Goal: Book appointment/travel/reservation

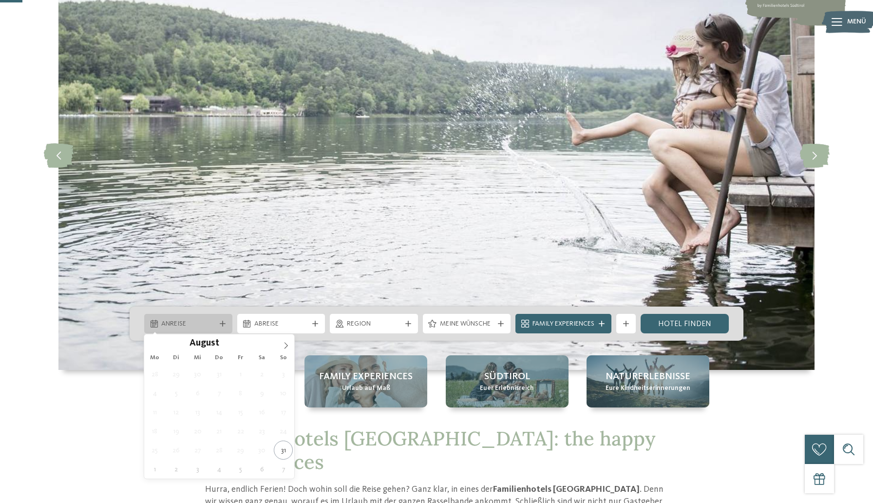
click at [216, 327] on div "Anreise" at bounding box center [188, 323] width 59 height 11
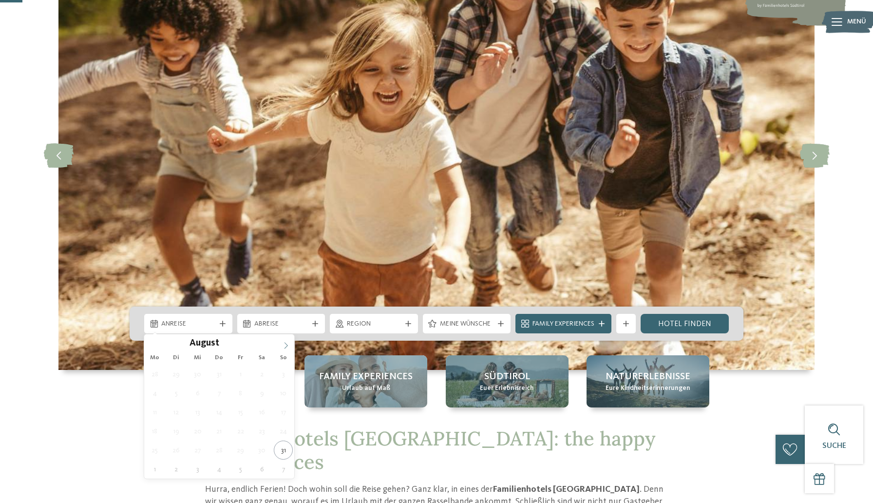
click at [286, 346] on icon at bounding box center [286, 345] width 7 height 7
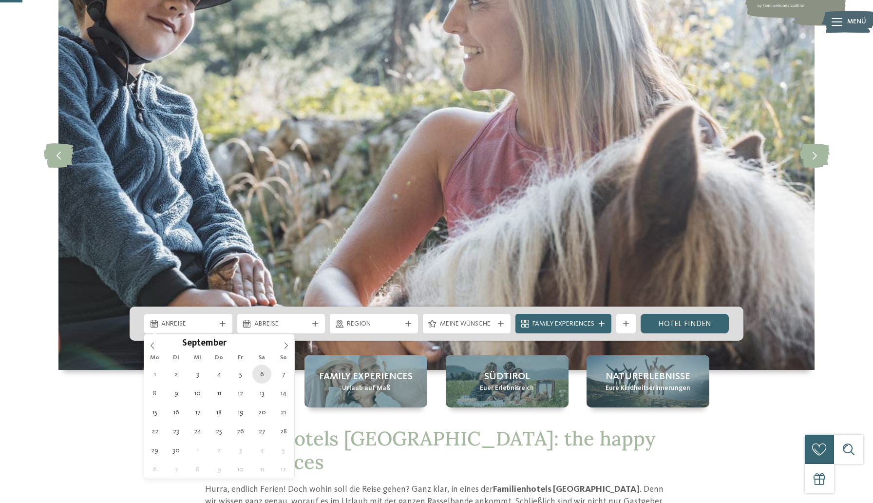
type div "06.09.2025"
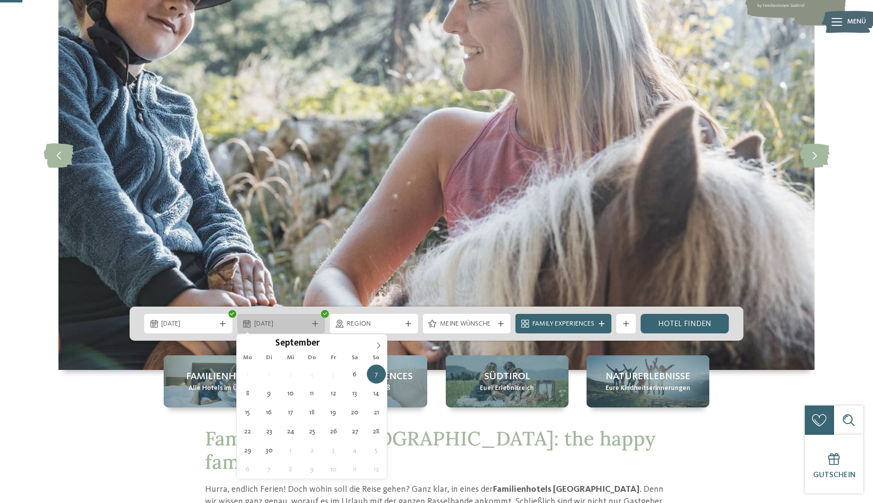
click at [315, 324] on icon at bounding box center [315, 324] width 6 height 6
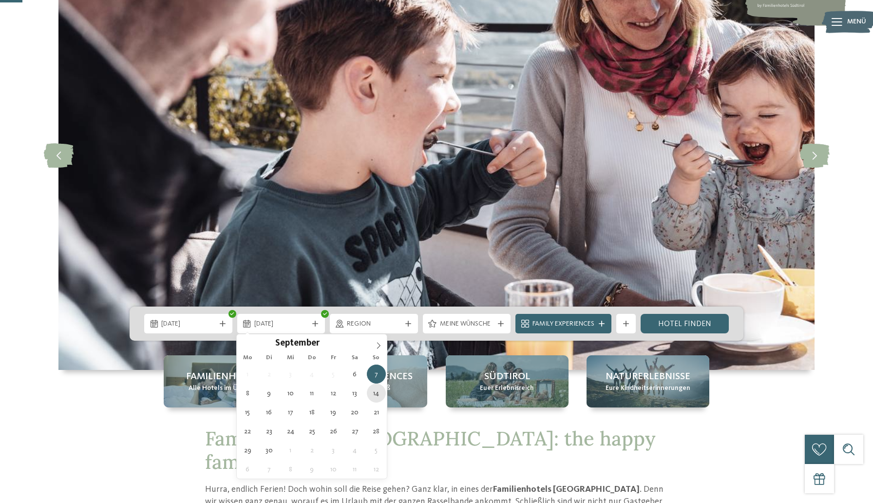
type div "14.09.2025"
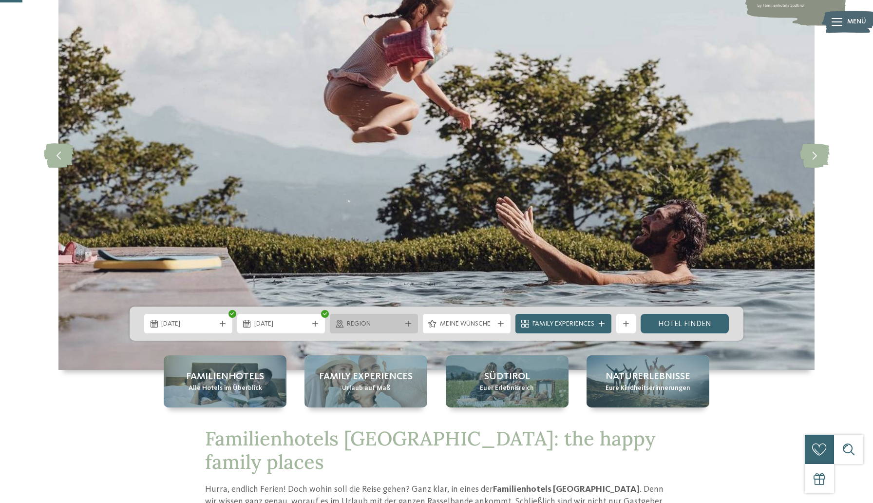
click at [403, 326] on div at bounding box center [408, 324] width 10 height 6
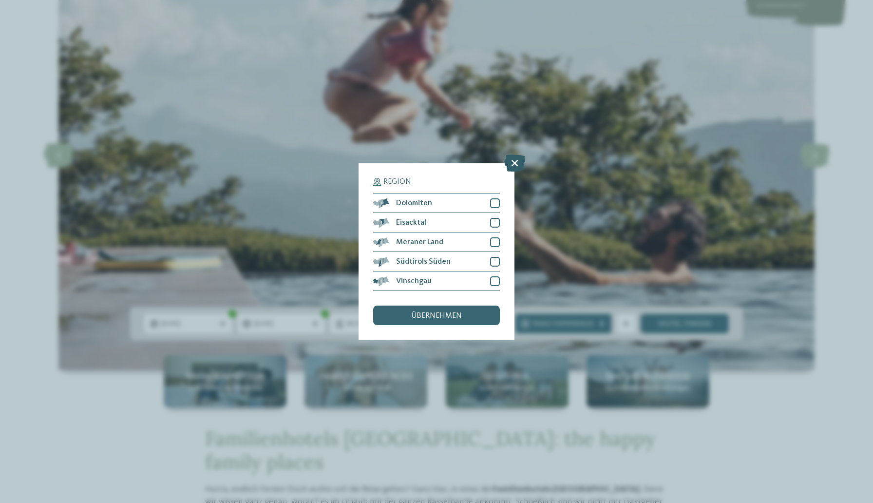
click at [513, 164] on icon at bounding box center [514, 162] width 21 height 17
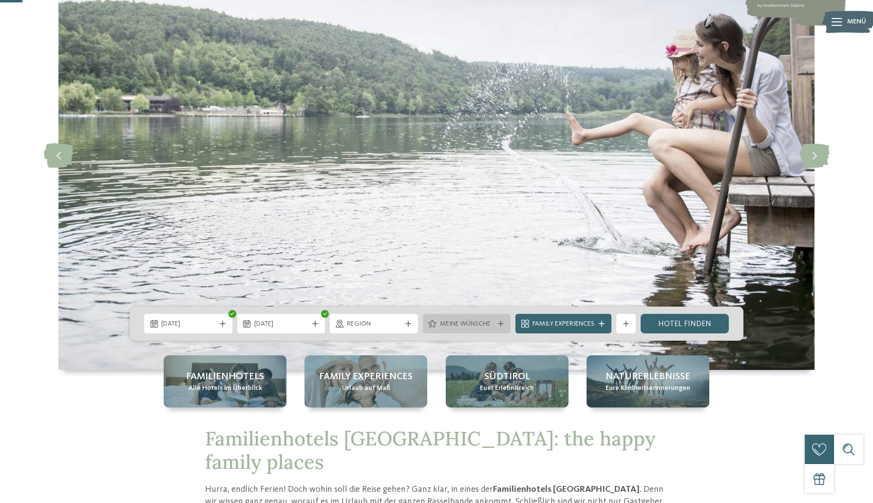
click at [489, 325] on span "Meine Wünsche" at bounding box center [467, 324] width 54 height 10
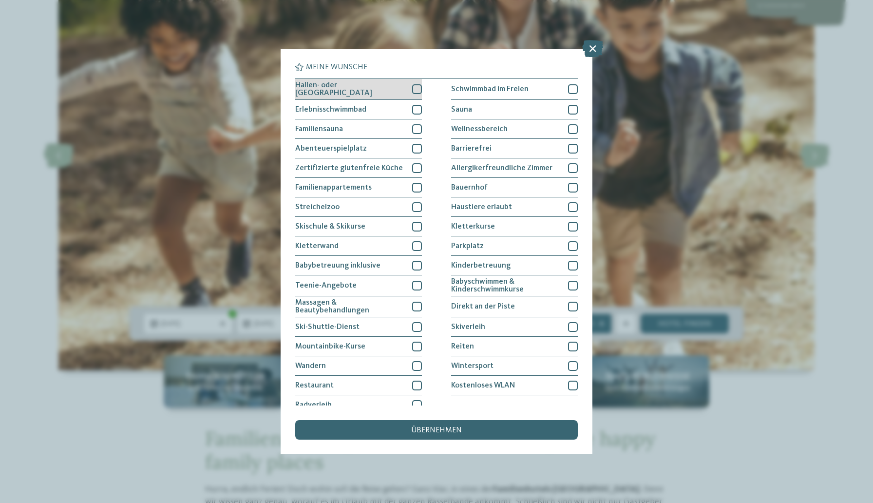
click at [416, 93] on div at bounding box center [417, 89] width 10 height 10
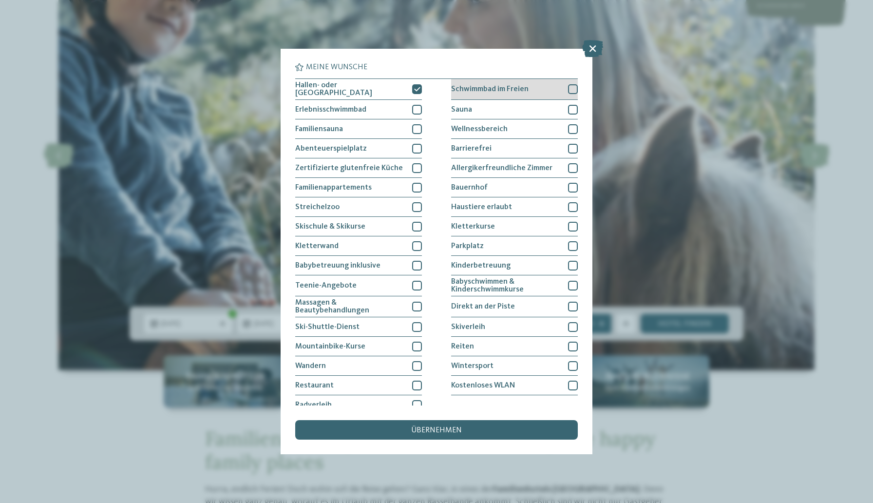
click at [575, 88] on div at bounding box center [573, 89] width 10 height 10
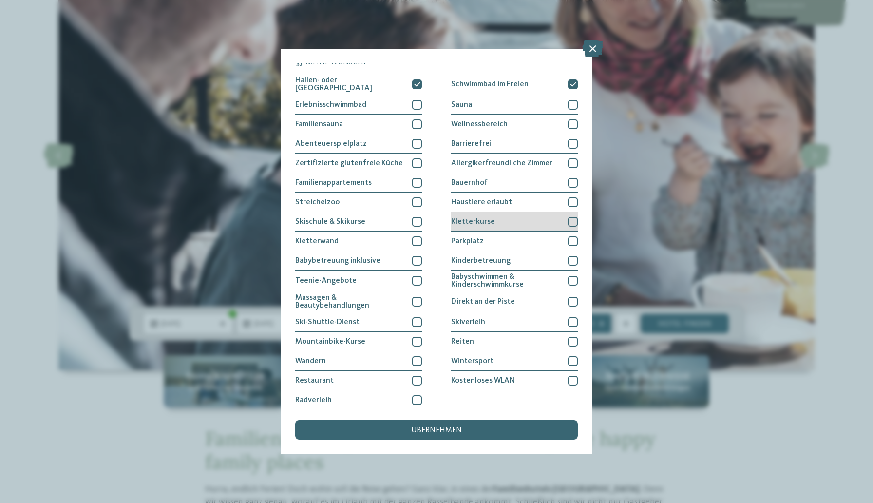
scroll to position [8, 0]
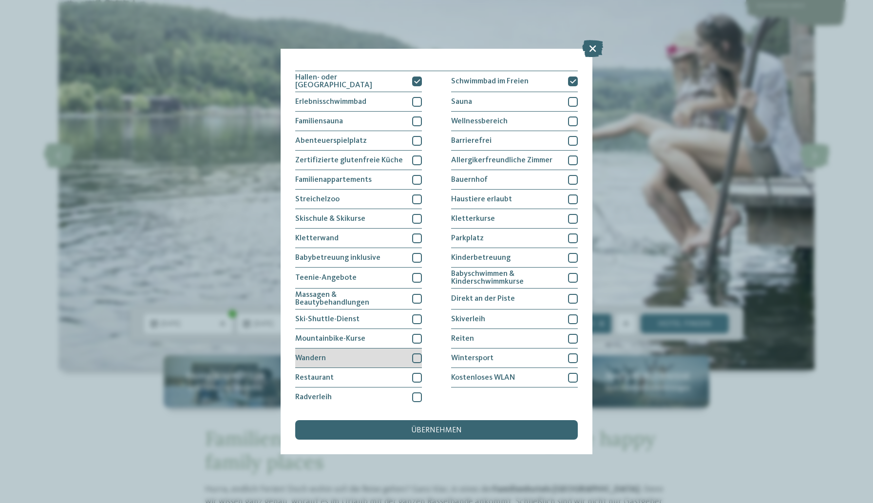
click at [348, 357] on div "Wandern" at bounding box center [358, 357] width 127 height 19
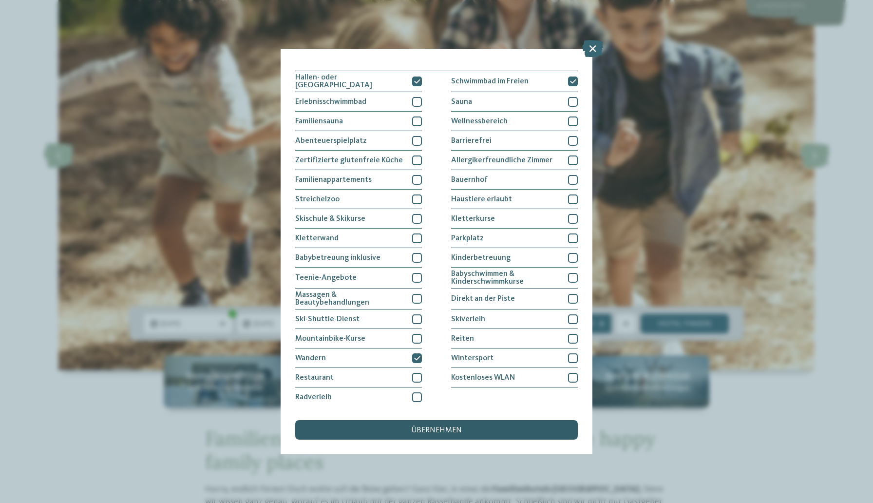
click at [435, 431] on span "übernehmen" at bounding box center [436, 430] width 51 height 8
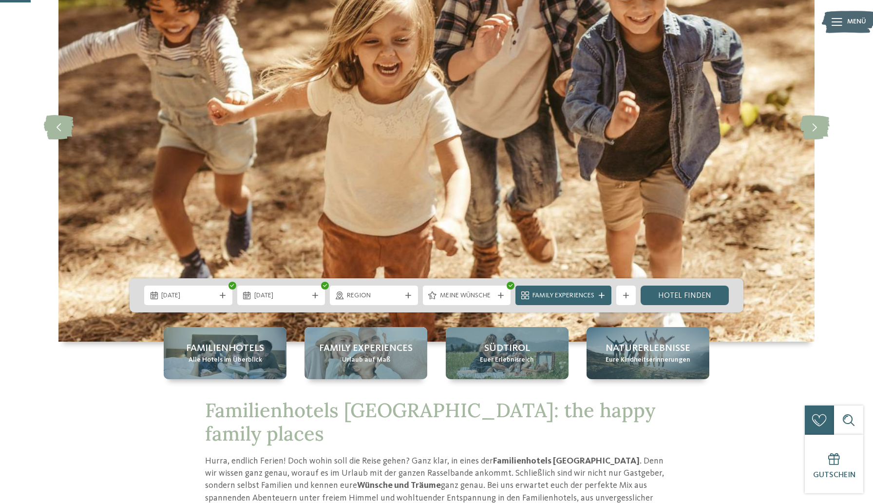
scroll to position [209, 0]
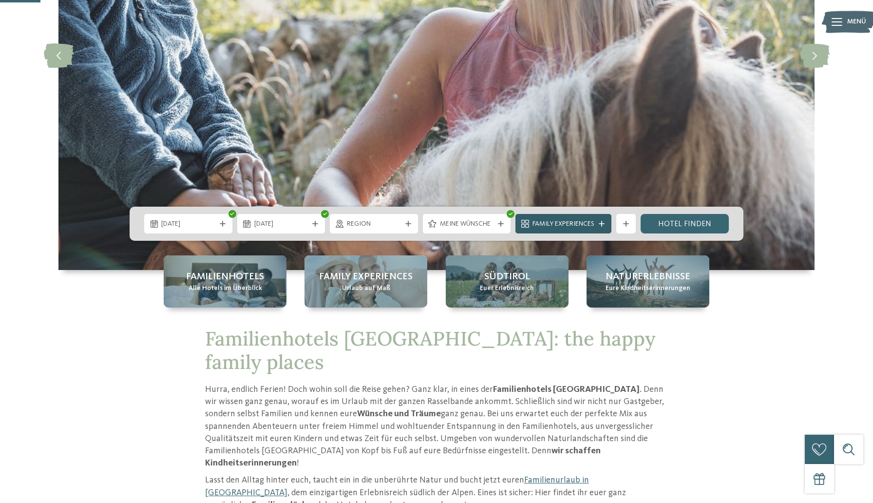
click at [596, 222] on div "Family Experiences" at bounding box center [563, 223] width 67 height 11
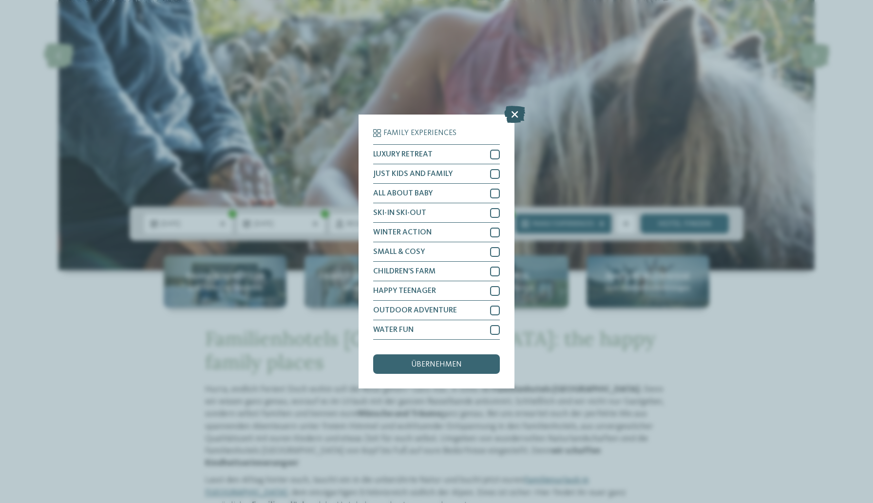
click at [515, 114] on icon at bounding box center [514, 114] width 21 height 17
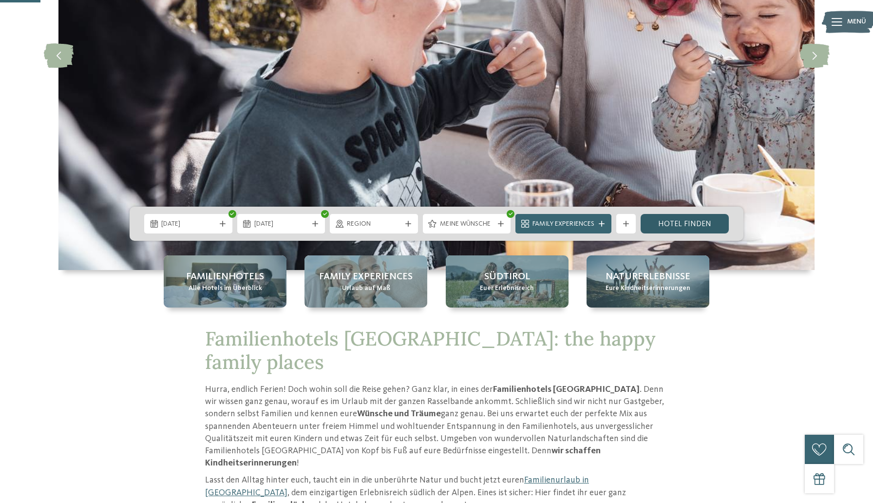
click at [665, 226] on link "Hotel finden" at bounding box center [685, 223] width 88 height 19
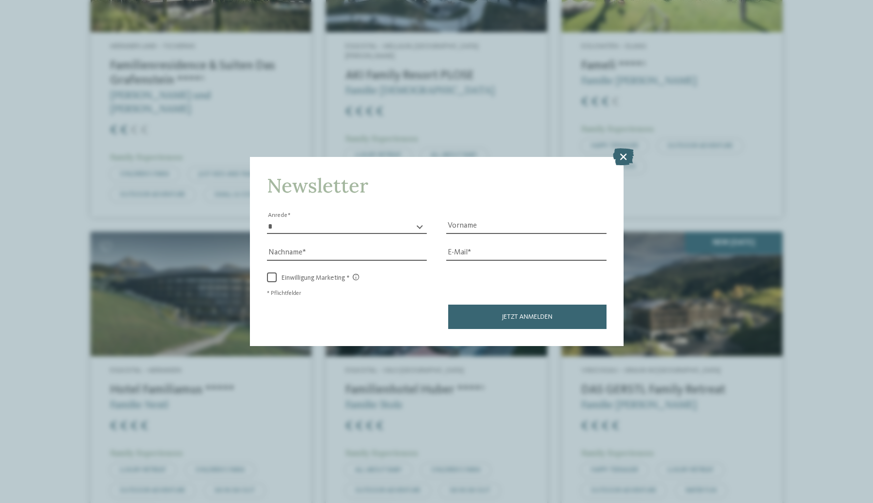
scroll to position [476, 0]
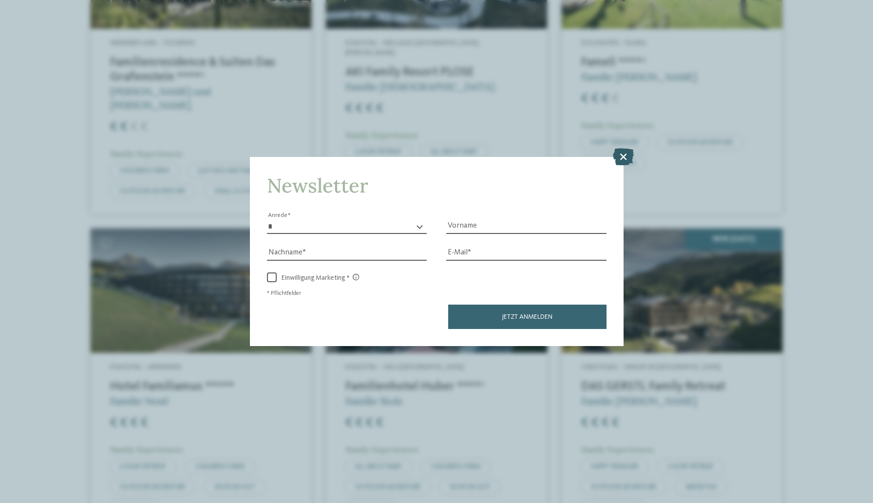
click at [625, 154] on icon at bounding box center [623, 156] width 21 height 17
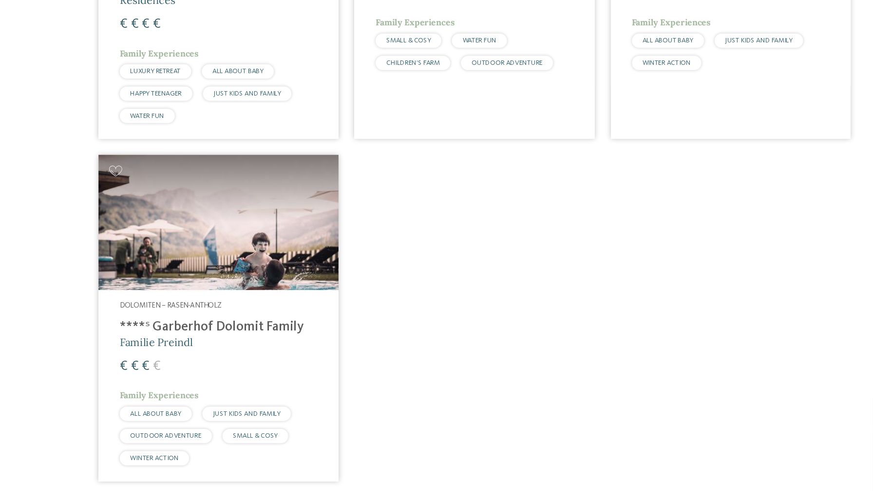
scroll to position [1505, 0]
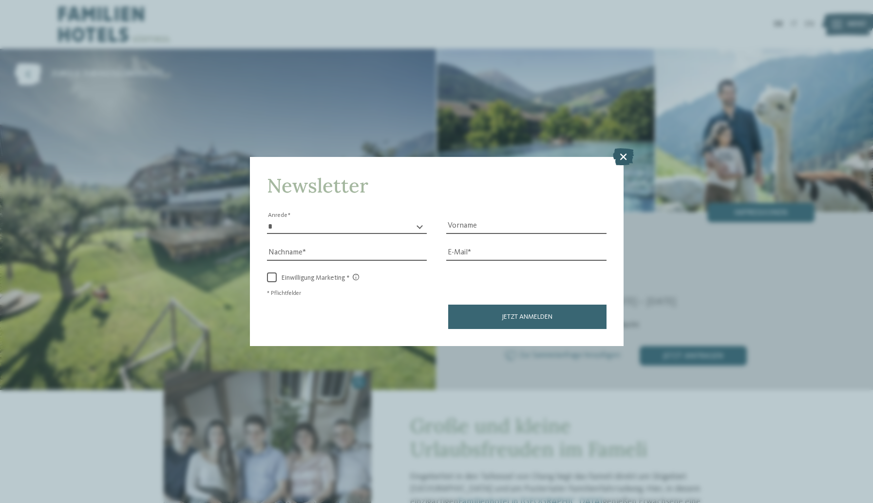
click at [623, 154] on icon at bounding box center [623, 156] width 21 height 17
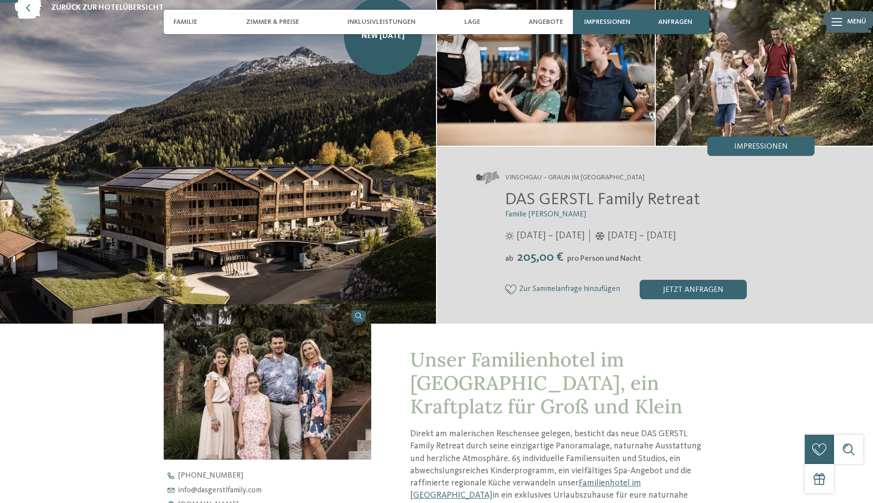
scroll to position [67, 0]
